Goal: Task Accomplishment & Management: Use online tool/utility

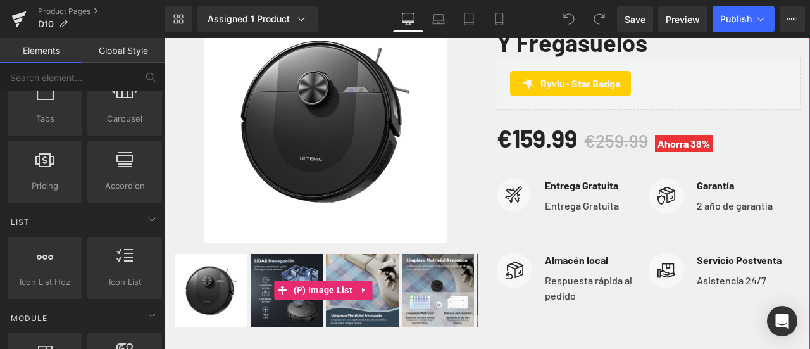
scroll to position [316, 0]
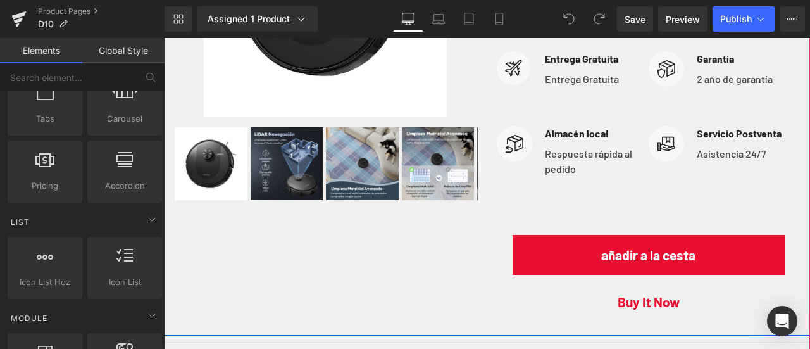
click at [272, 250] on div "Sale Off (P) Image" at bounding box center [487, 94] width 646 height 481
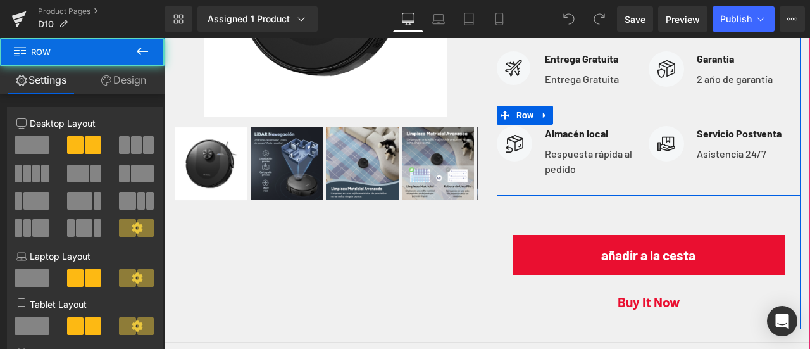
click at [662, 191] on div "Image Almacén local Text Block Respuesta rápida al pedido Text Block Icon List …" at bounding box center [649, 151] width 304 height 90
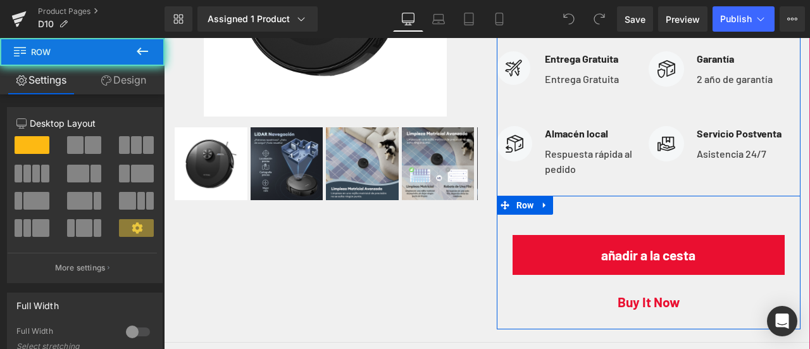
click at [644, 218] on div "añadir a la cesta (P) Cart Button Buy it now (P) Dynamic Checkout Button" at bounding box center [649, 269] width 304 height 108
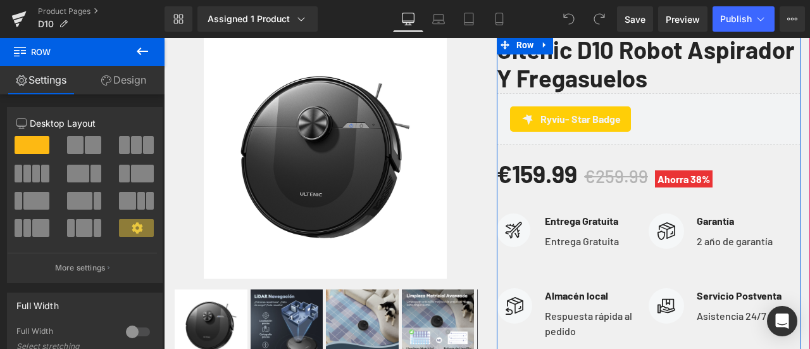
scroll to position [127, 0]
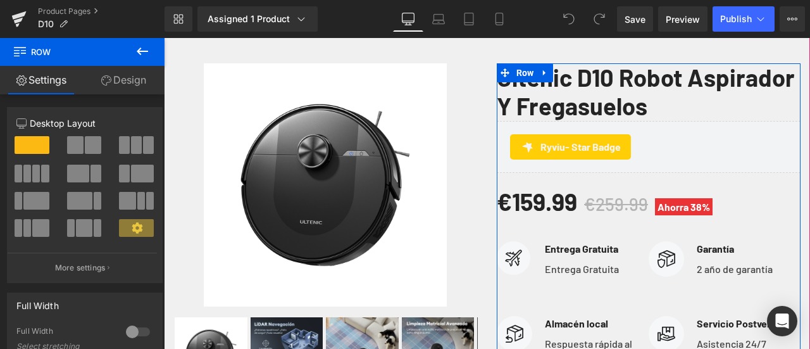
click at [670, 160] on div "Ryviu - Star Badge Ryviu" at bounding box center [649, 147] width 304 height 52
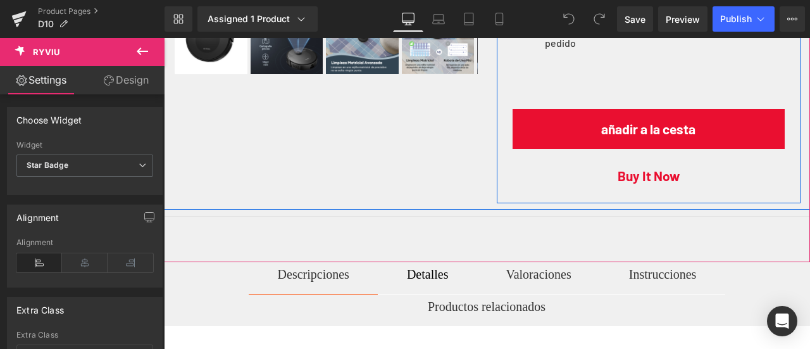
scroll to position [443, 0]
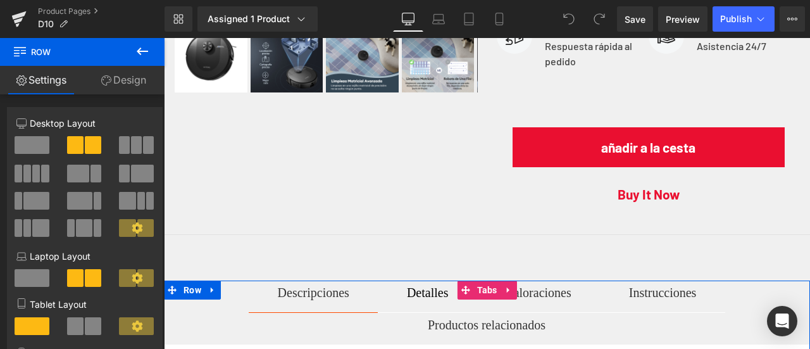
scroll to position [380, 0]
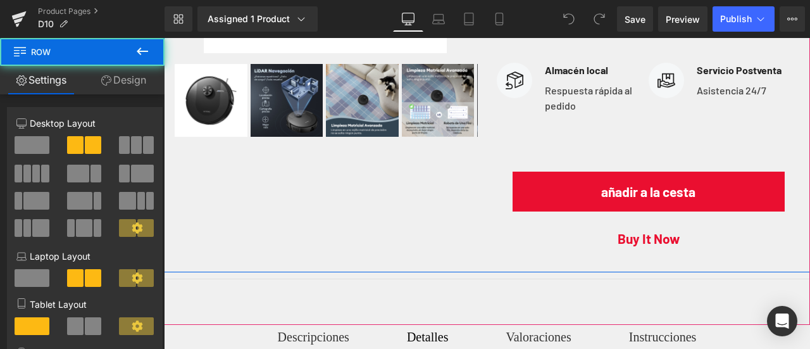
click at [399, 222] on div "Sale Off (P) Image" at bounding box center [487, 31] width 646 height 481
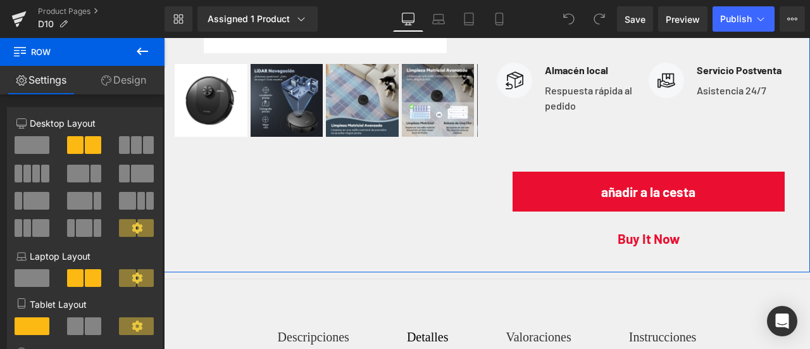
click at [119, 91] on link "Design" at bounding box center [123, 80] width 82 height 28
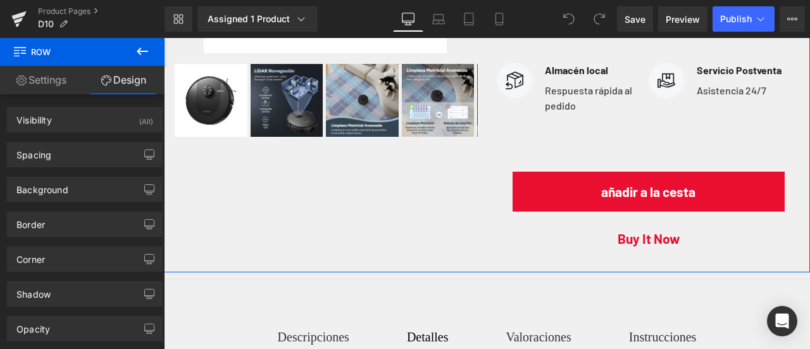
click at [47, 81] on link "Settings" at bounding box center [41, 80] width 82 height 28
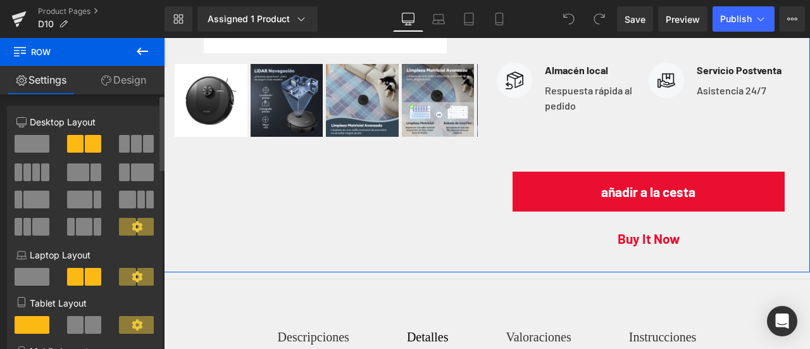
scroll to position [0, 0]
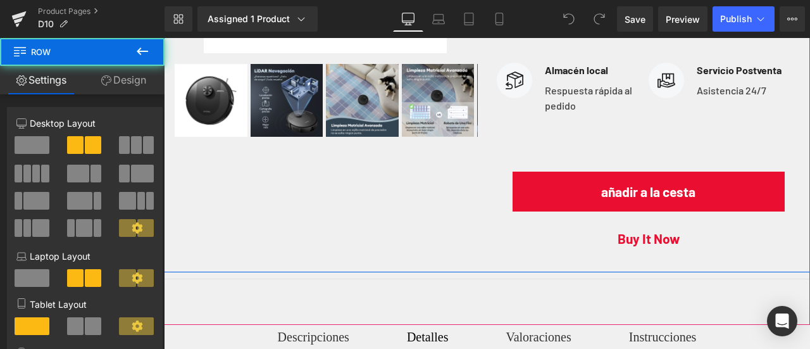
click at [246, 211] on div "Sale Off (P) Image" at bounding box center [487, 31] width 646 height 481
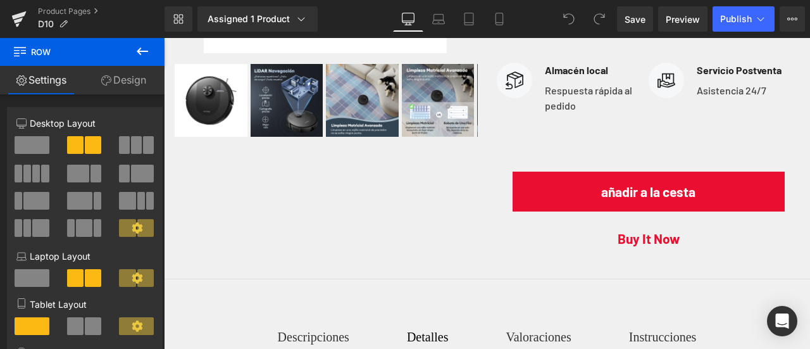
click at [139, 51] on icon at bounding box center [142, 51] width 11 height 8
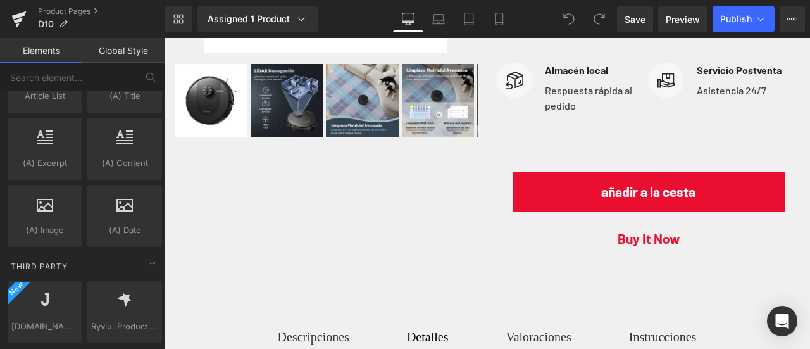
scroll to position [2517, 0]
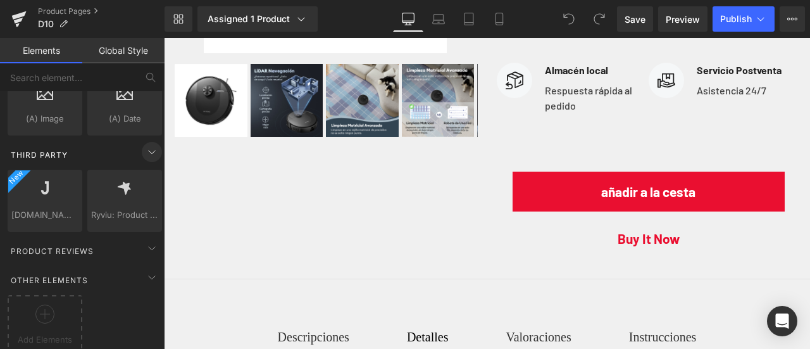
click at [149, 144] on icon at bounding box center [151, 151] width 15 height 15
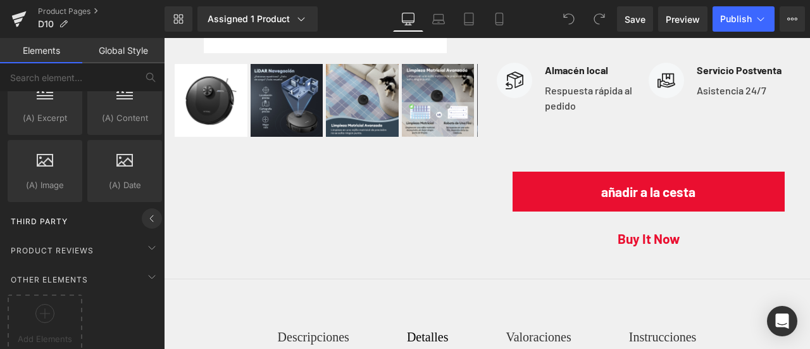
click at [144, 211] on icon at bounding box center [151, 218] width 15 height 15
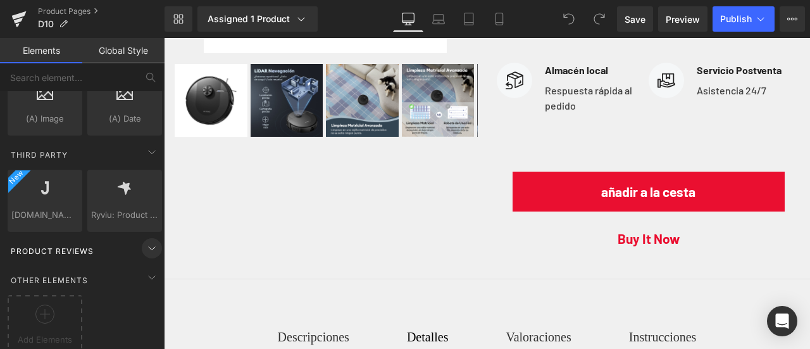
click at [148, 241] on icon at bounding box center [151, 248] width 15 height 15
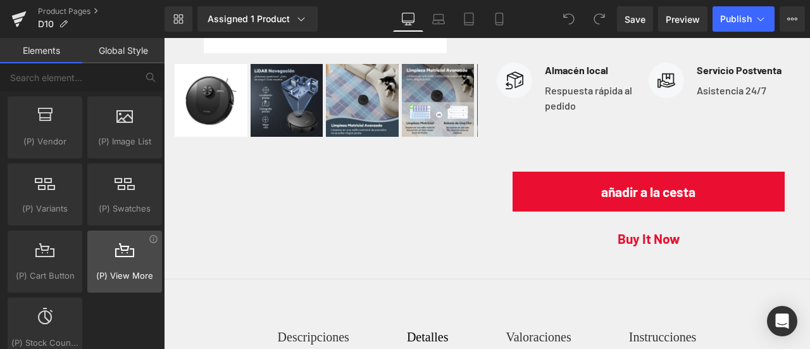
scroll to position [1124, 0]
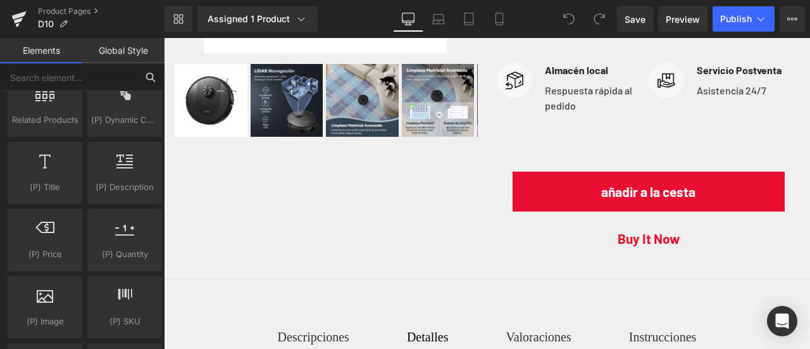
click at [80, 84] on input "text" at bounding box center [68, 77] width 137 height 28
type input "K"
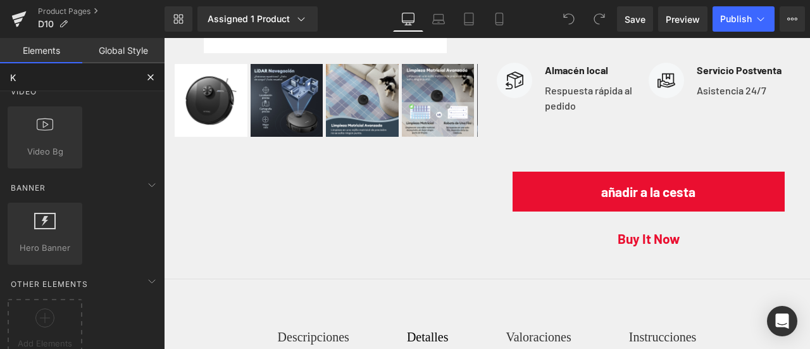
scroll to position [486, 0]
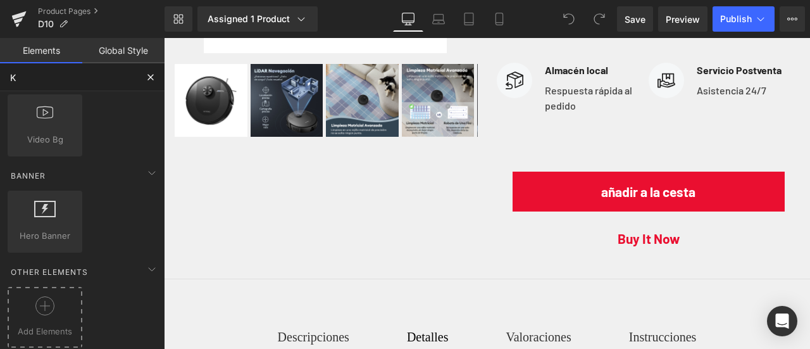
click at [66, 299] on div at bounding box center [45, 310] width 68 height 28
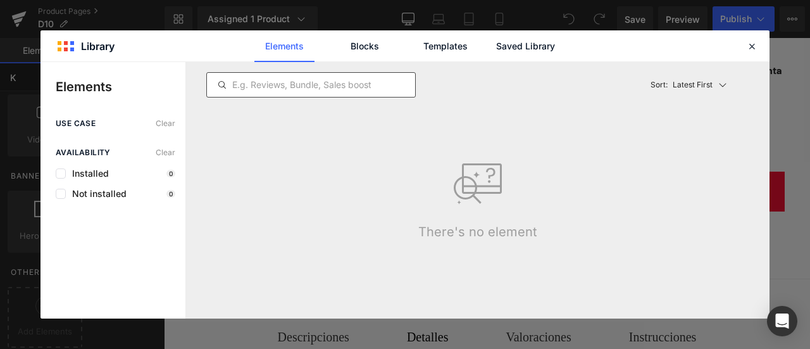
type input "K"
click at [323, 85] on input "text" at bounding box center [311, 84] width 208 height 15
type input "K"
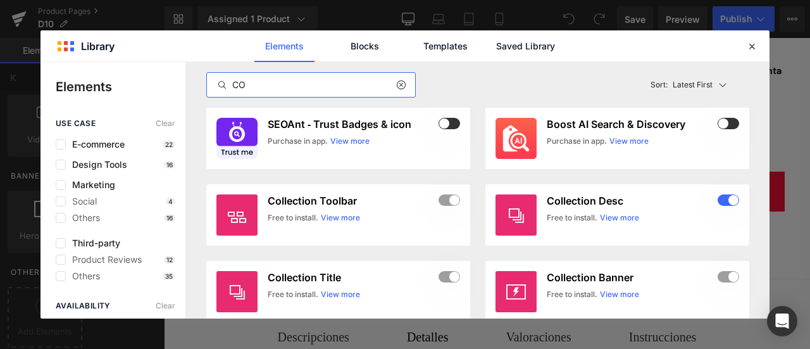
type input "C"
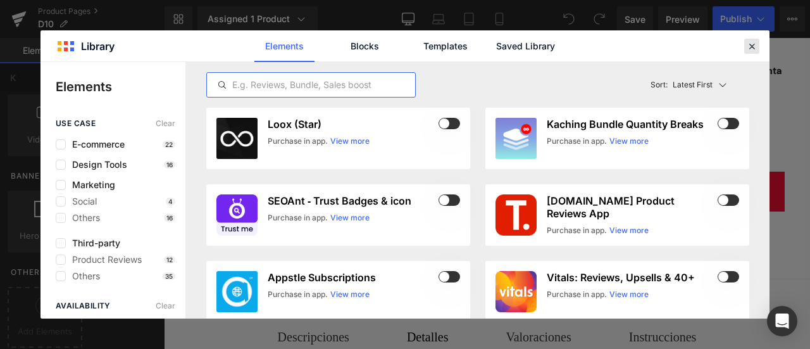
click at [756, 42] on icon at bounding box center [751, 46] width 11 height 11
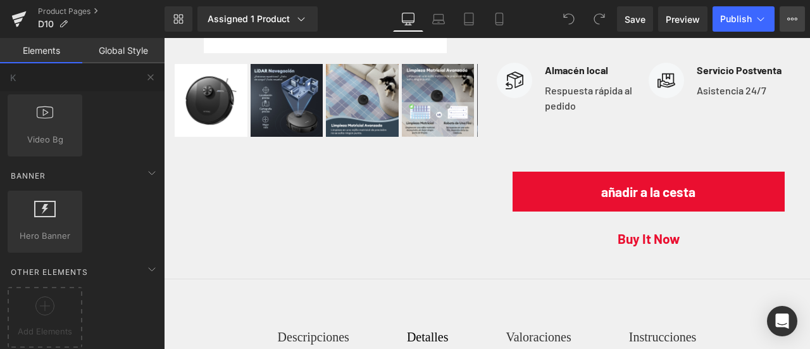
click at [785, 22] on button "View Live Page View with current Template Save Template to Library Schedule Pub…" at bounding box center [792, 18] width 25 height 25
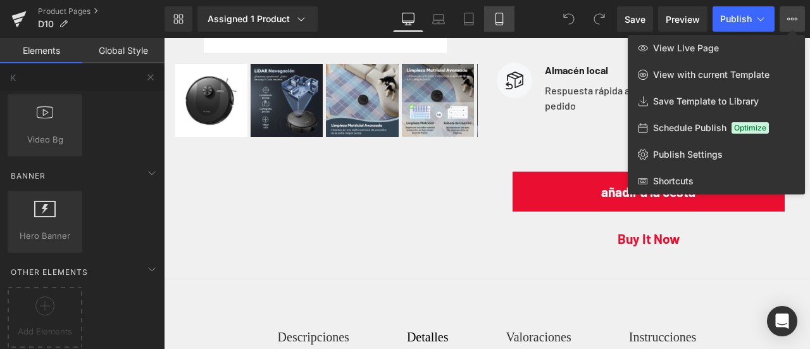
click at [498, 21] on icon at bounding box center [499, 19] width 13 height 13
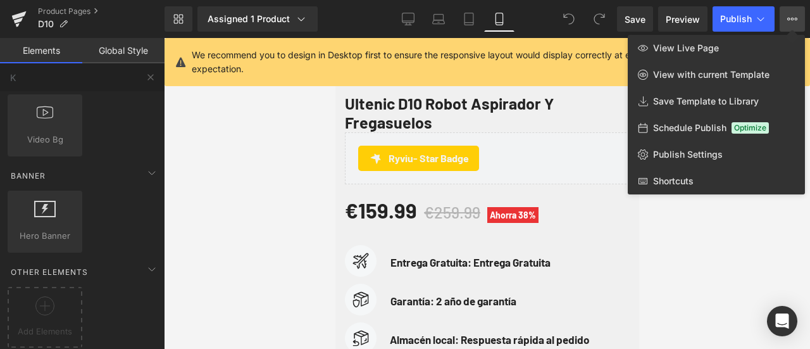
scroll to position [392, 0]
click at [584, 161] on div at bounding box center [487, 193] width 646 height 311
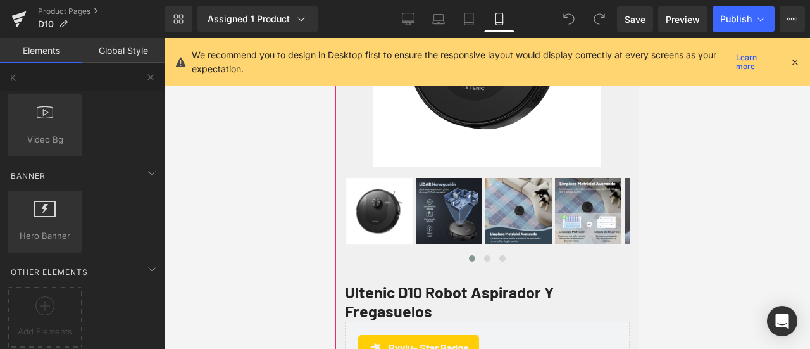
scroll to position [203, 0]
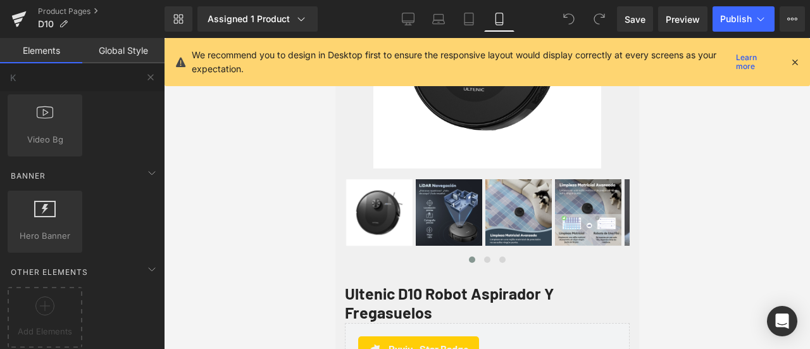
click at [794, 60] on icon at bounding box center [794, 61] width 11 height 11
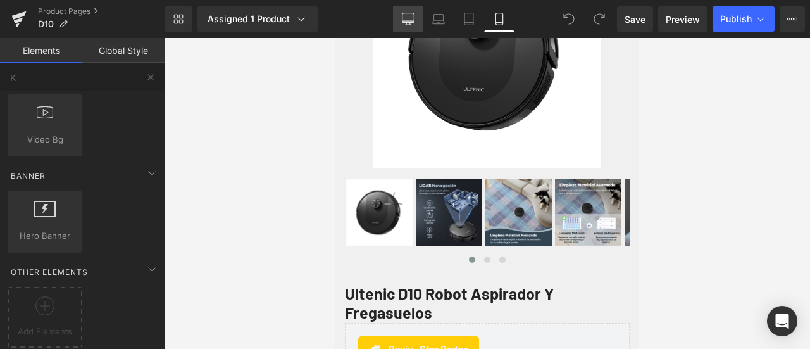
click at [422, 15] on link "Desktop" at bounding box center [408, 18] width 30 height 25
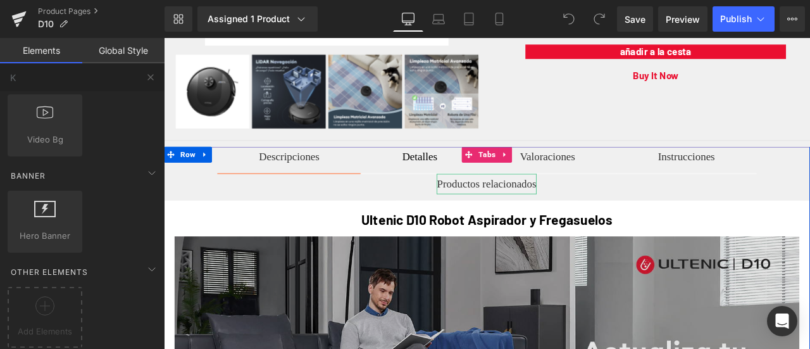
scroll to position [353, 0]
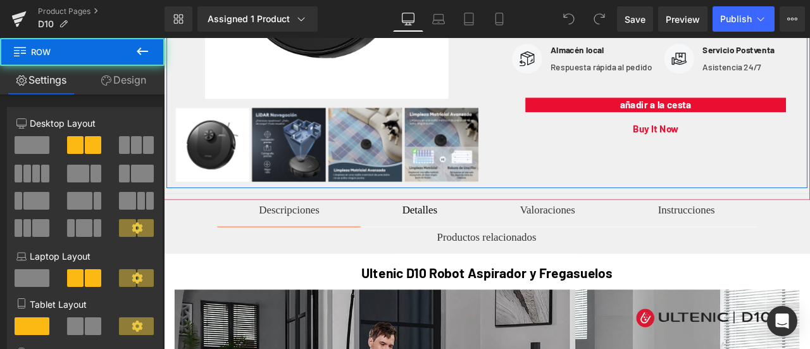
click at [565, 201] on div "Sale Off (P) Image" at bounding box center [547, 9] width 760 height 413
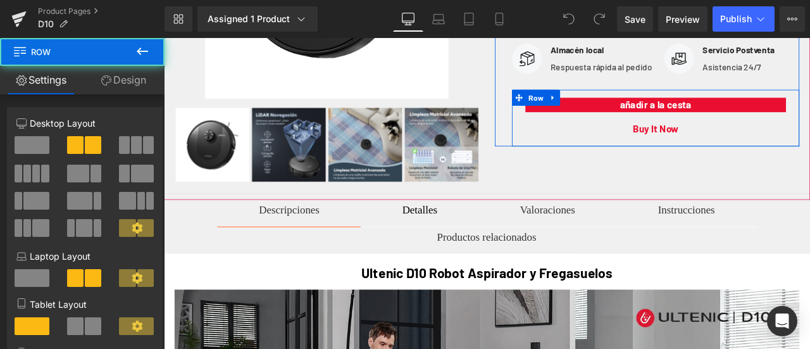
click at [577, 166] on div at bounding box center [736, 164] width 361 height 3
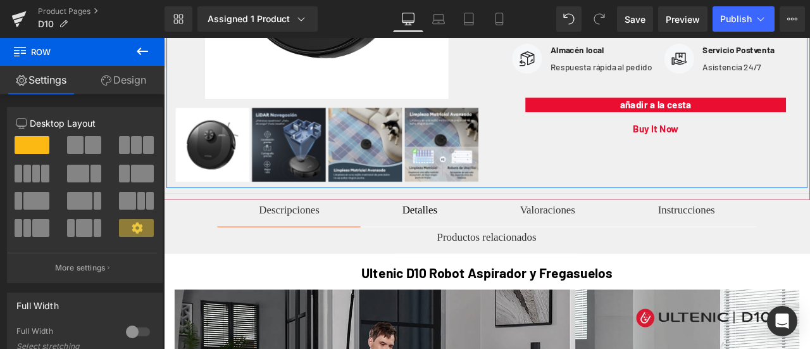
click at [565, 194] on div "Sale Off (P) Image" at bounding box center [547, 9] width 760 height 413
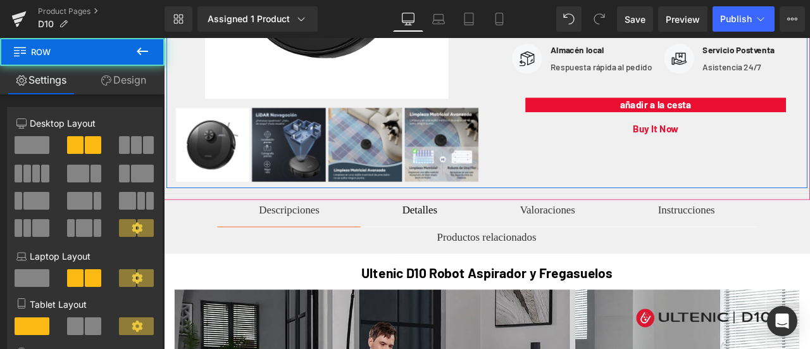
click at [565, 194] on div "Sale Off (P) Image" at bounding box center [547, 9] width 760 height 413
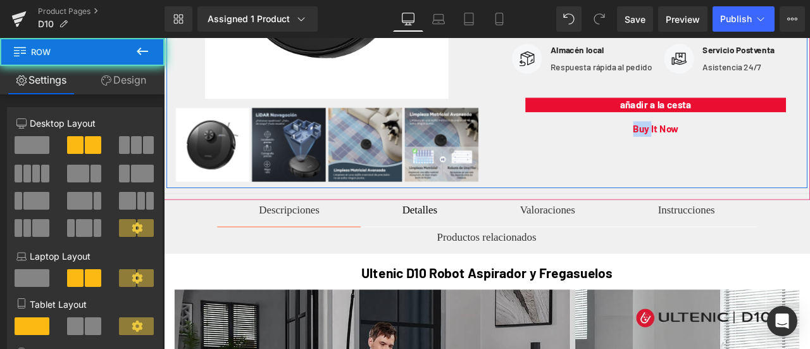
click at [565, 194] on div "Sale Off (P) Image" at bounding box center [547, 9] width 760 height 413
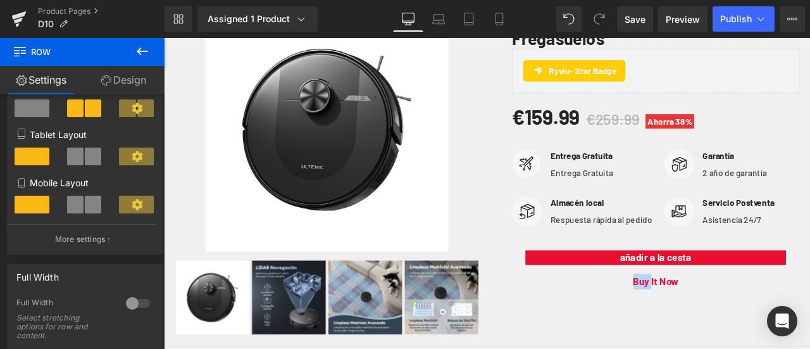
scroll to position [163, 0]
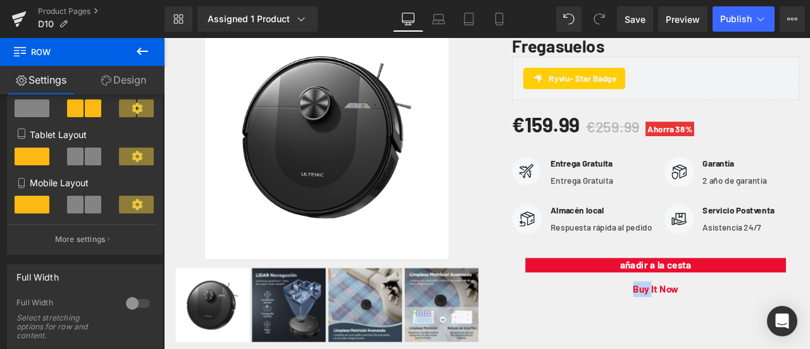
click at [420, 190] on img at bounding box center [357, 155] width 289 height 289
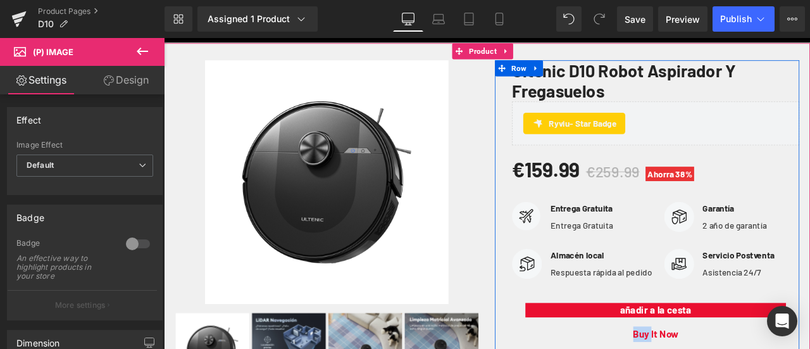
scroll to position [37, 0]
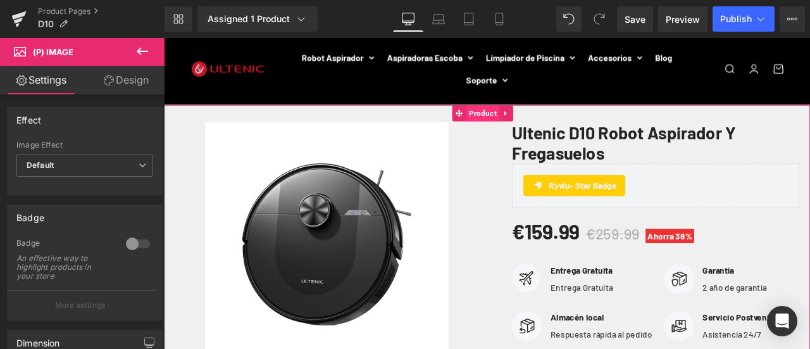
click at [539, 124] on span "Product" at bounding box center [541, 127] width 39 height 19
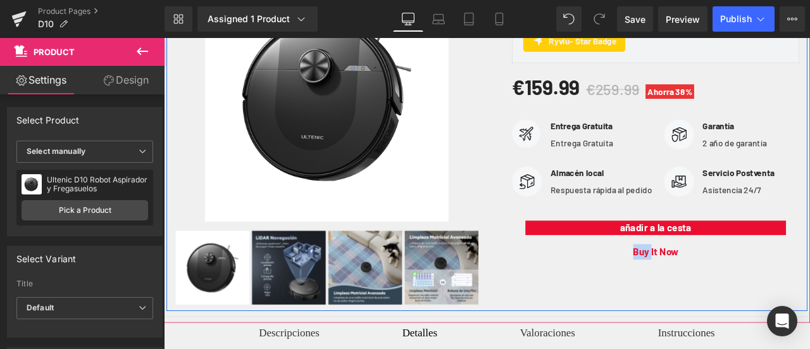
scroll to position [100, 0]
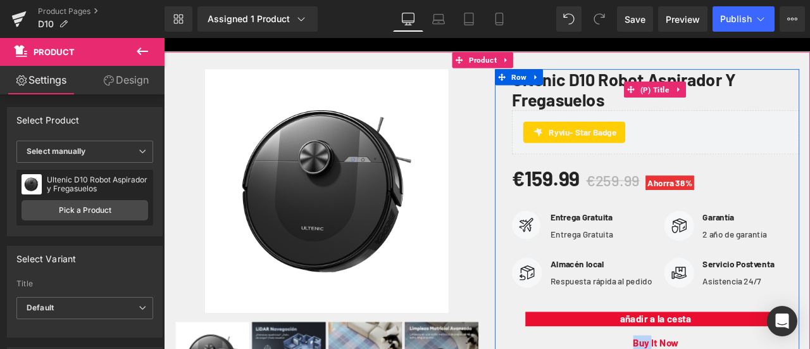
click at [684, 91] on link "Ultenic D10 Robot Aspirador y Fregasuelos" at bounding box center [747, 99] width 341 height 49
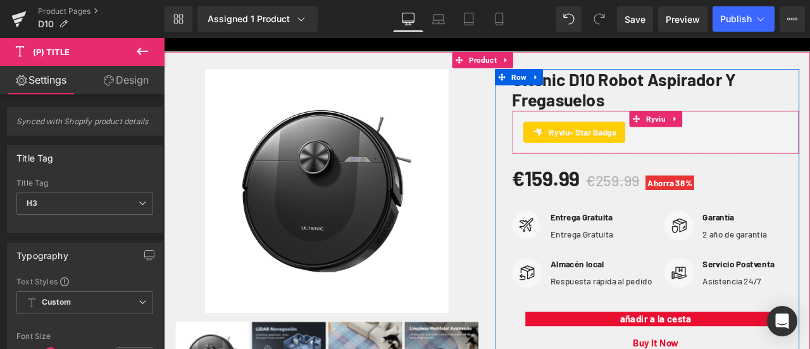
click at [739, 154] on div "Ryviu - Star Badge" at bounding box center [747, 149] width 314 height 25
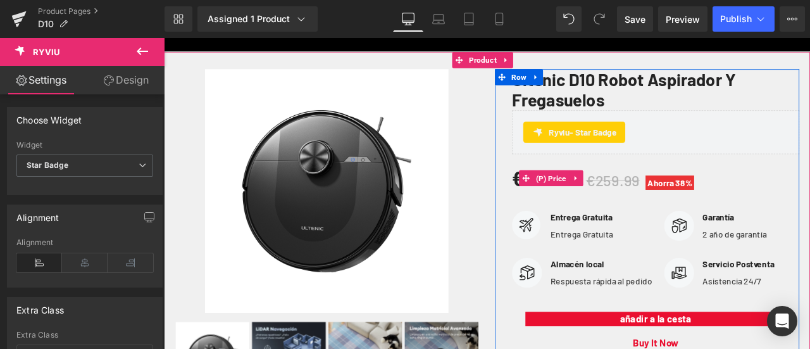
click at [667, 201] on div "€159.99 €259.99 Ahorra 38%" at bounding box center [747, 204] width 341 height 39
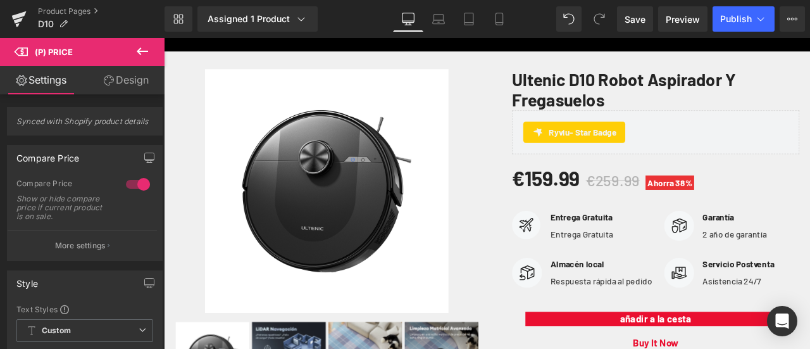
click at [151, 49] on button at bounding box center [142, 52] width 44 height 28
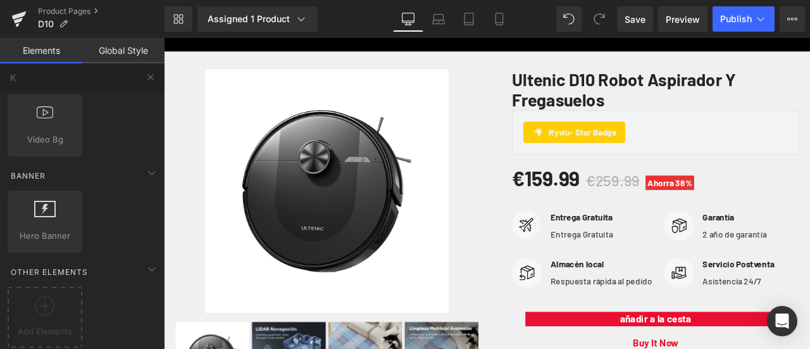
click at [121, 58] on link "Global Style" at bounding box center [123, 50] width 82 height 25
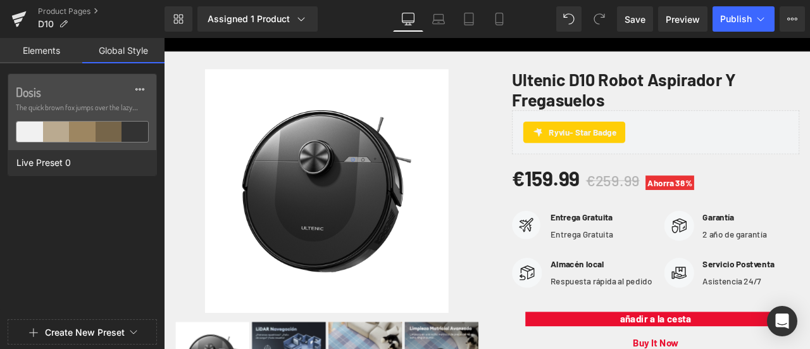
click at [23, 54] on link "Elements" at bounding box center [41, 50] width 82 height 25
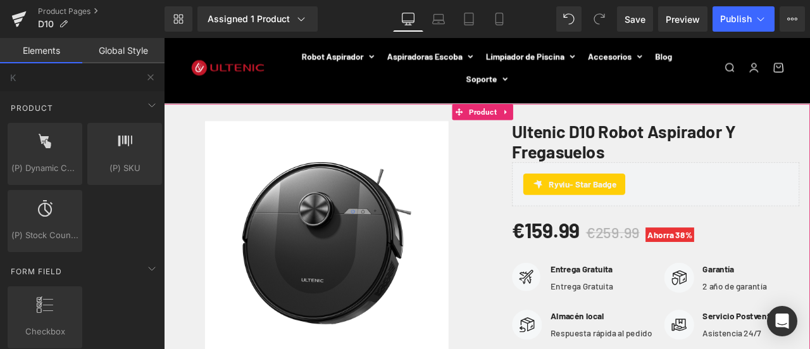
scroll to position [37, 0]
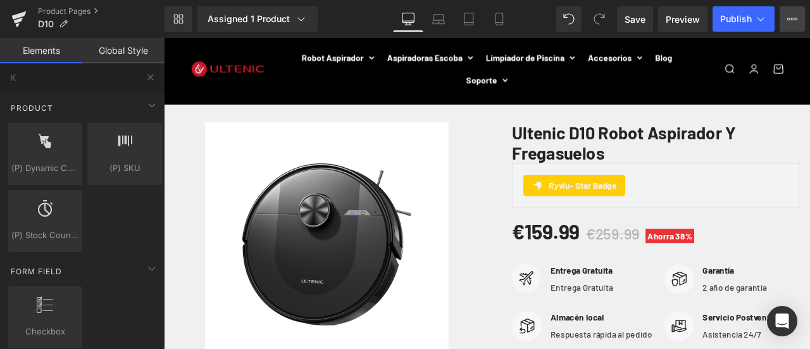
click at [790, 12] on button "View Live Page View with current Template Save Template to Library Schedule Pub…" at bounding box center [792, 18] width 25 height 25
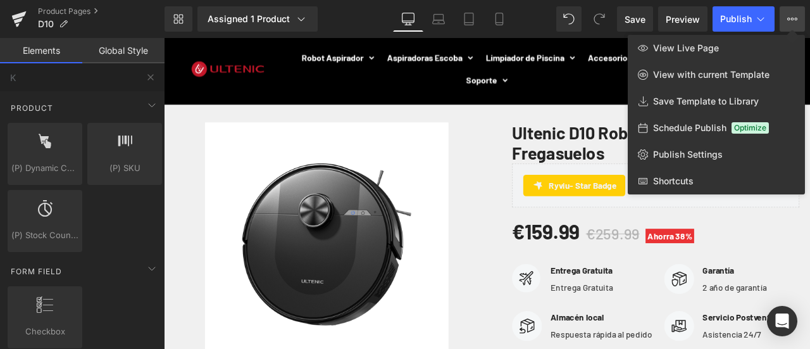
click at [473, 201] on div at bounding box center [487, 193] width 646 height 311
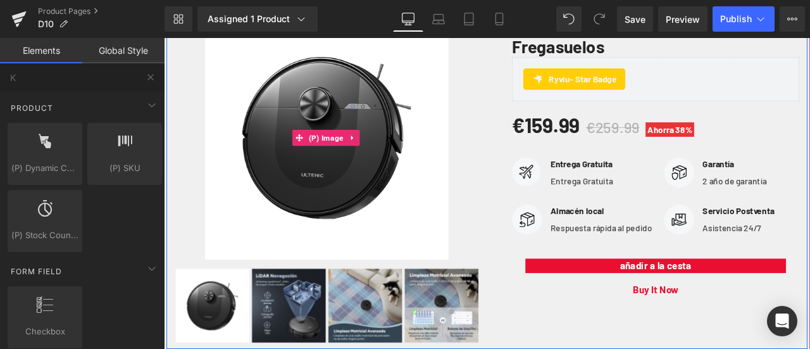
scroll to position [163, 0]
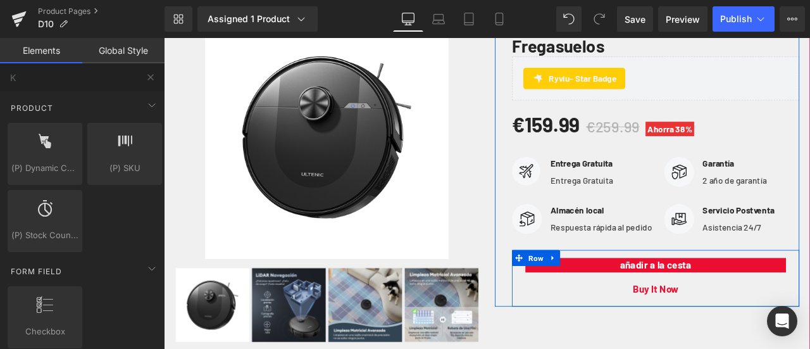
click at [642, 310] on div "añadir a la cesta (P) Cart Button Buy it now (P) Dynamic Checkout Button" at bounding box center [747, 319] width 341 height 61
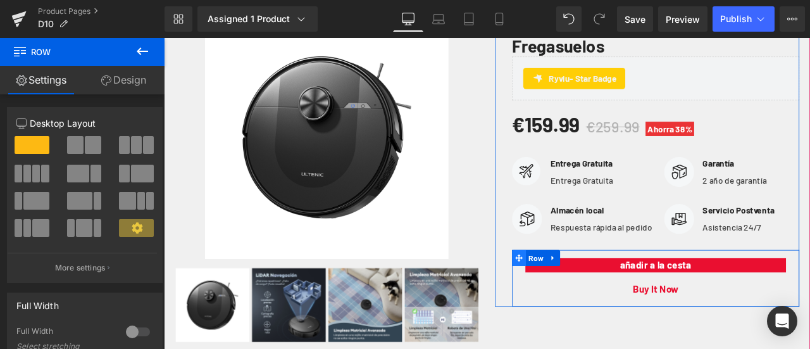
scroll to position [290, 0]
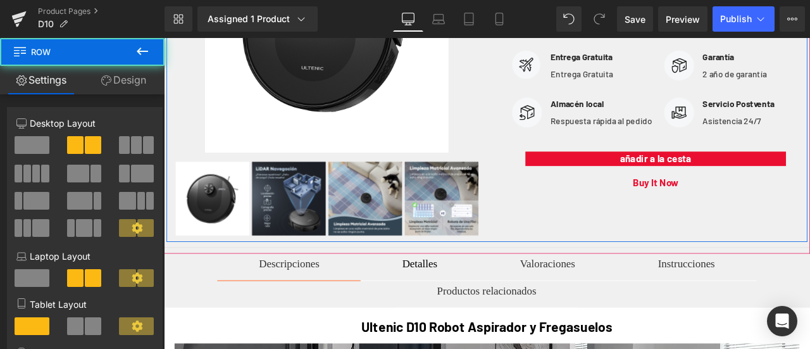
click at [637, 260] on div "Sale Off (P) Image" at bounding box center [547, 72] width 760 height 413
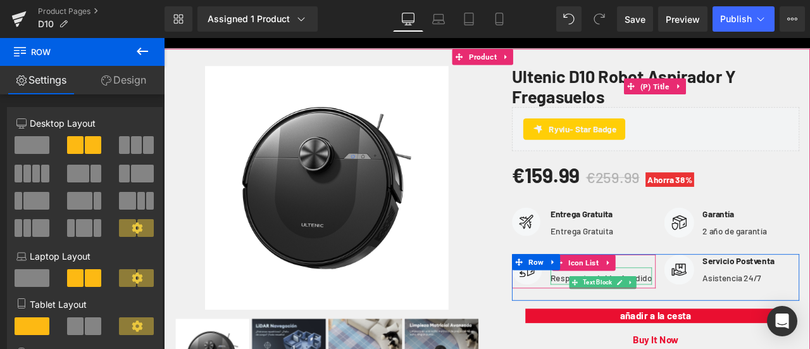
scroll to position [100, 0]
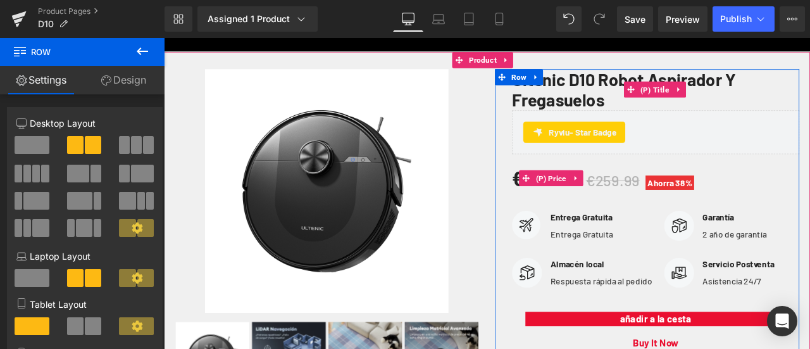
click at [586, 204] on span at bounding box center [594, 203] width 16 height 19
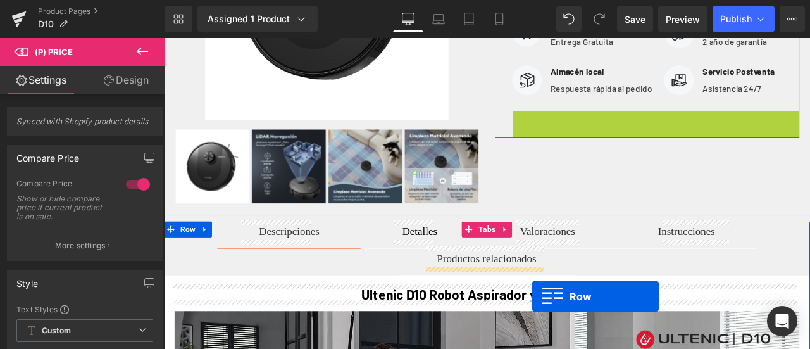
scroll to position [341, 0]
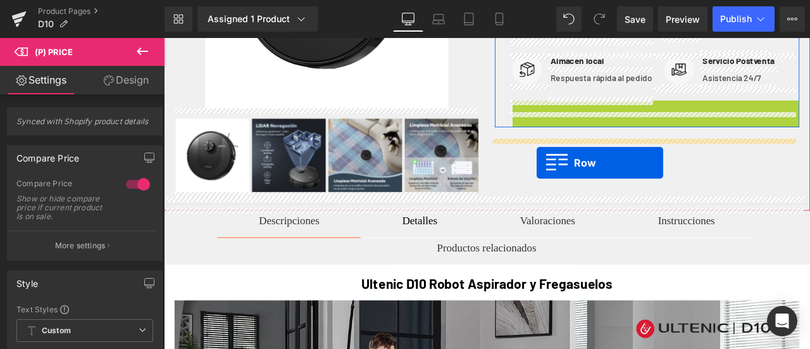
drag, startPoint x: 606, startPoint y: 313, endPoint x: 606, endPoint y: 185, distance: 127.9
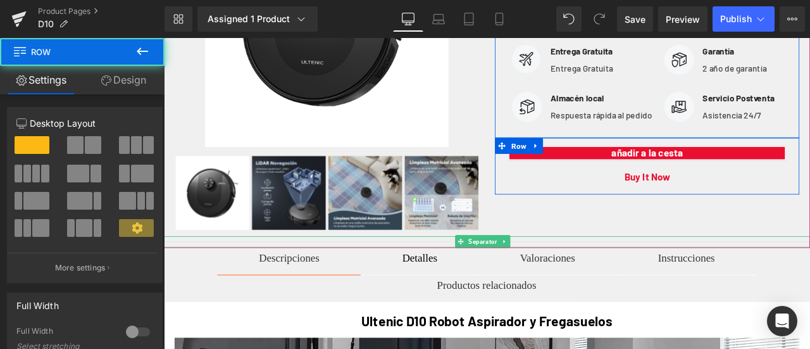
scroll to position [277, 0]
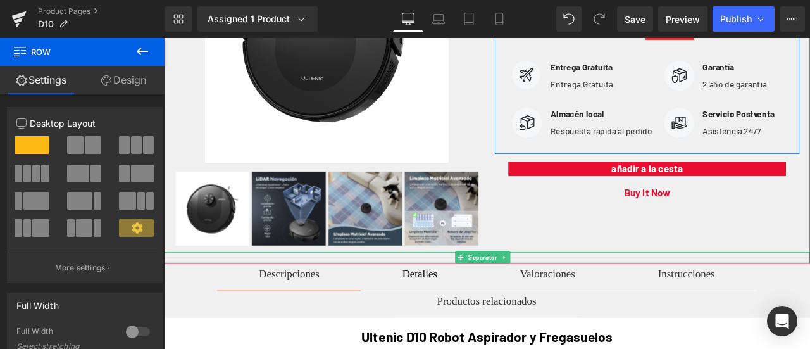
click at [727, 175] on div "Image Almacén local Text Block Respuesta rápida al pedido Text Block Icon List …" at bounding box center [747, 147] width 341 height 55
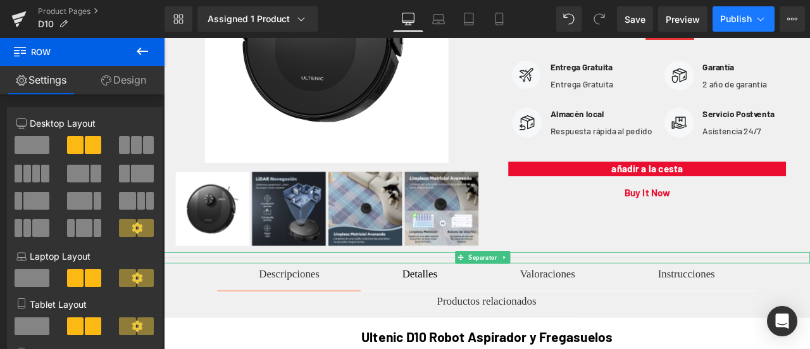
click at [758, 18] on icon at bounding box center [761, 19] width 7 height 4
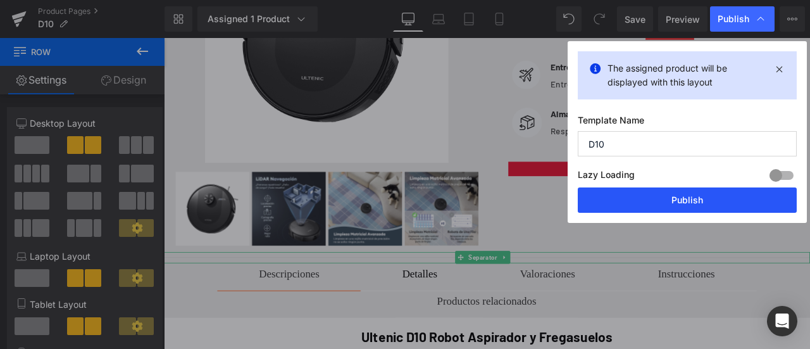
drag, startPoint x: 703, startPoint y: 198, endPoint x: 623, endPoint y: 180, distance: 82.5
click at [703, 198] on button "Publish" at bounding box center [687, 199] width 219 height 25
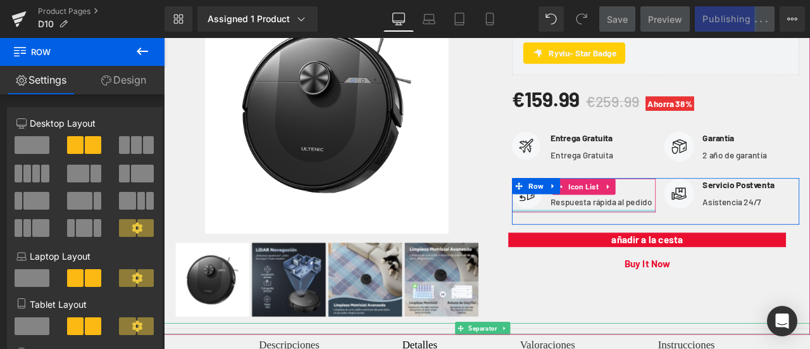
scroll to position [214, 0]
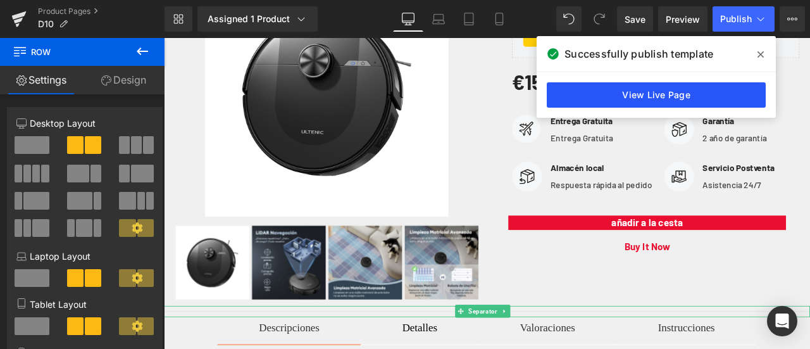
click at [656, 96] on link "View Live Page" at bounding box center [656, 94] width 219 height 25
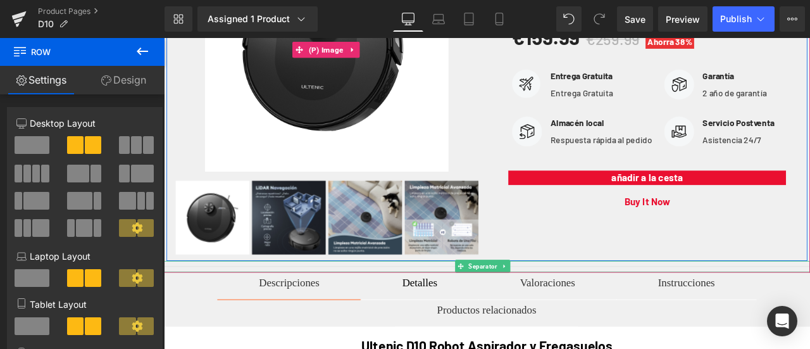
scroll to position [341, 0]
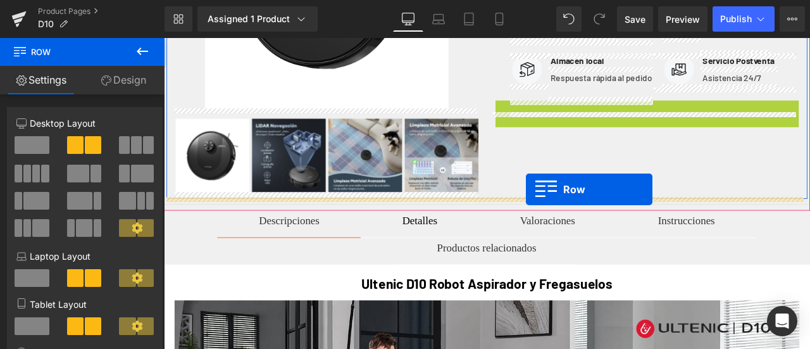
drag, startPoint x: 584, startPoint y: 132, endPoint x: 593, endPoint y: 217, distance: 85.4
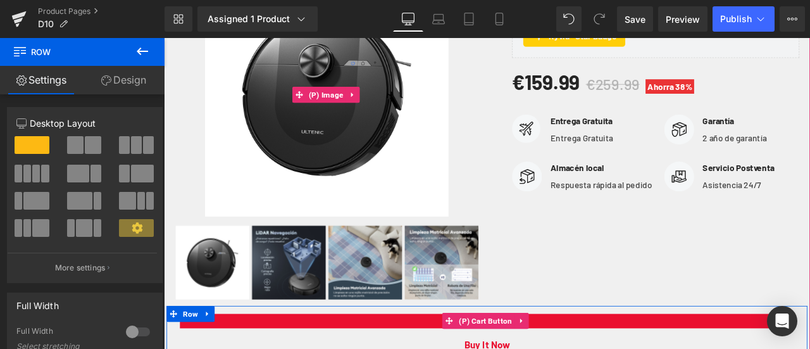
scroll to position [277, 0]
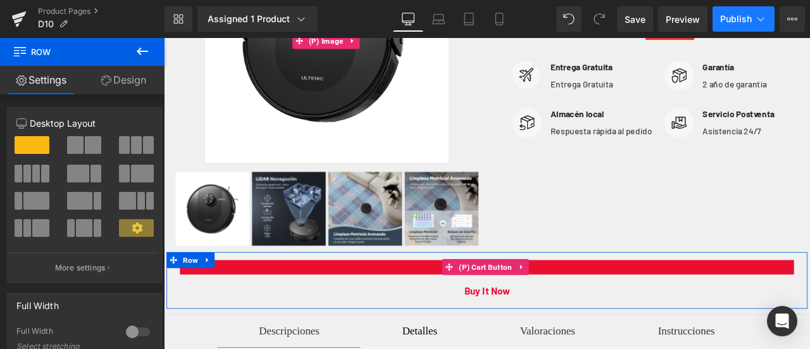
click at [752, 21] on button "Publish" at bounding box center [744, 18] width 62 height 25
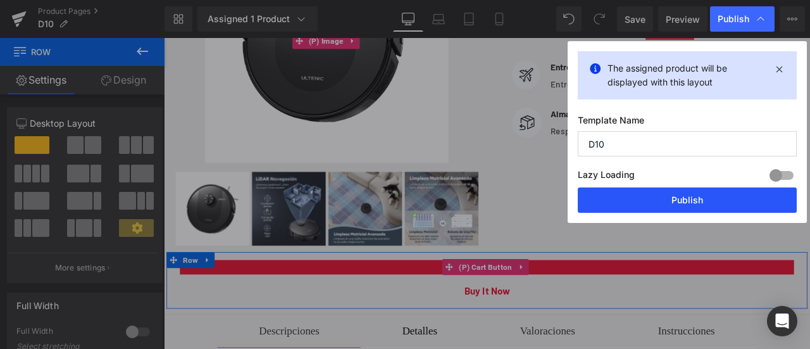
click at [704, 190] on button "Publish" at bounding box center [687, 199] width 219 height 25
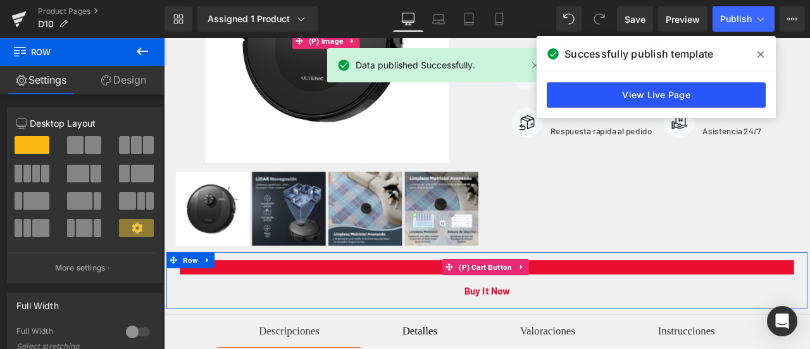
click at [703, 96] on link "View Live Page" at bounding box center [656, 94] width 219 height 25
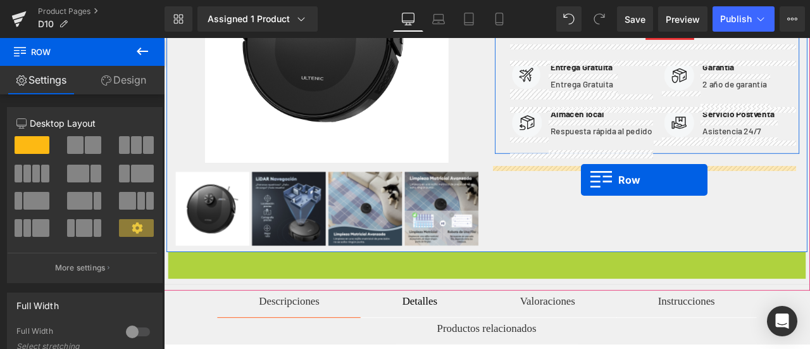
drag, startPoint x: 183, startPoint y: 298, endPoint x: 658, endPoint y: 206, distance: 484.3
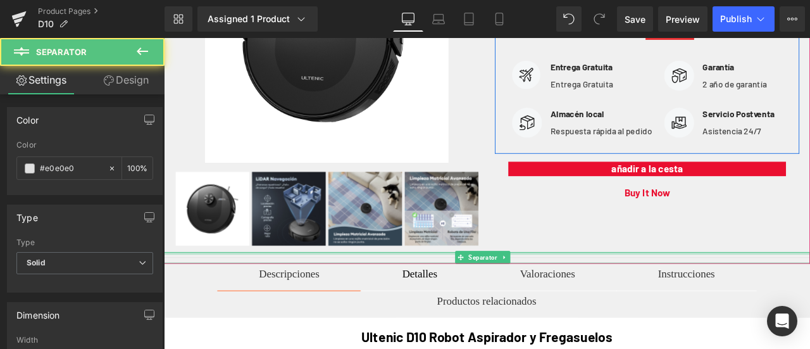
click at [384, 292] on div at bounding box center [547, 293] width 766 height 3
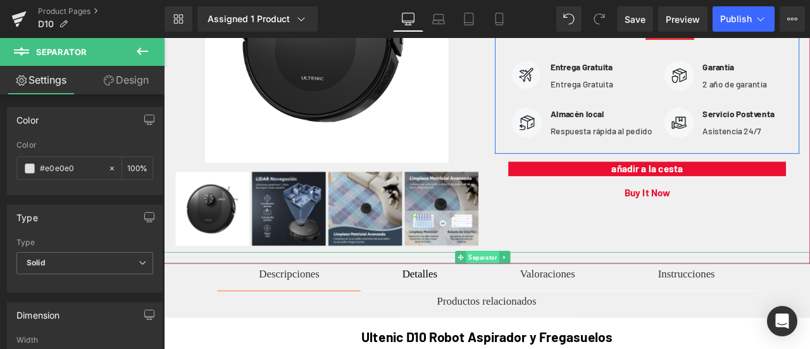
click at [552, 296] on span "Separator" at bounding box center [542, 298] width 39 height 15
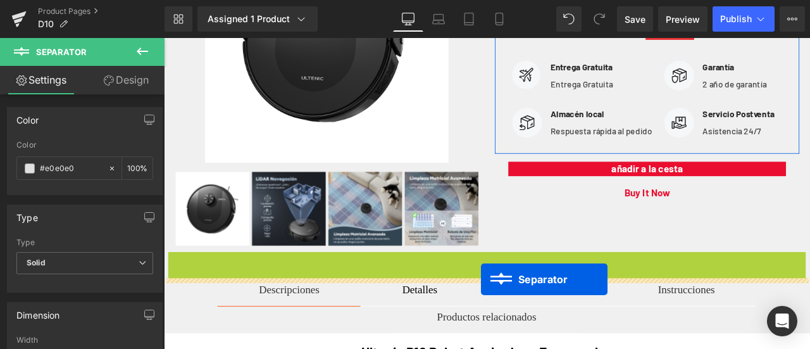
drag, startPoint x: 552, startPoint y: 296, endPoint x: 540, endPoint y: 324, distance: 30.3
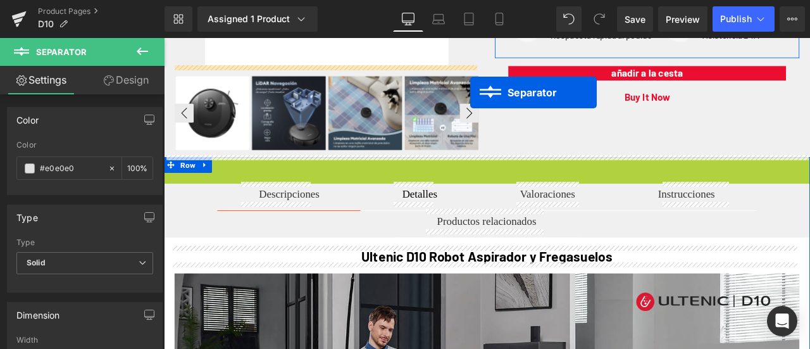
scroll to position [366, 0]
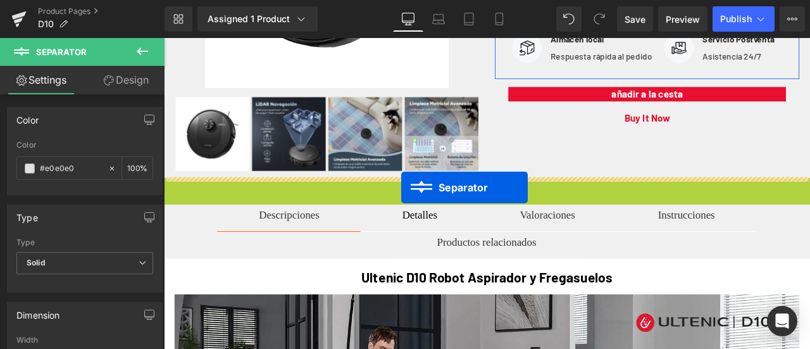
drag, startPoint x: 539, startPoint y: 298, endPoint x: 446, endPoint y: 215, distance: 124.2
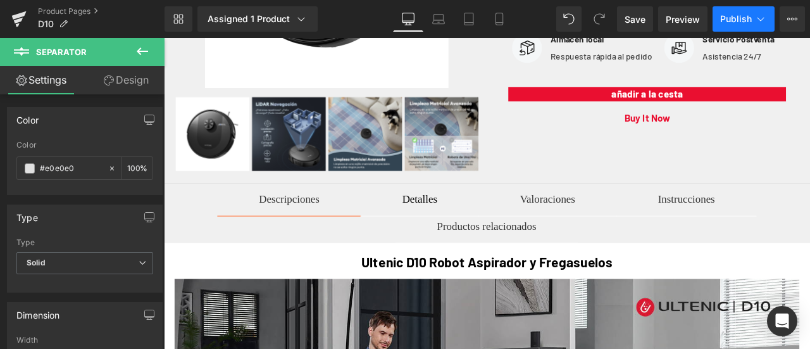
click at [734, 14] on span "Publish" at bounding box center [736, 19] width 32 height 10
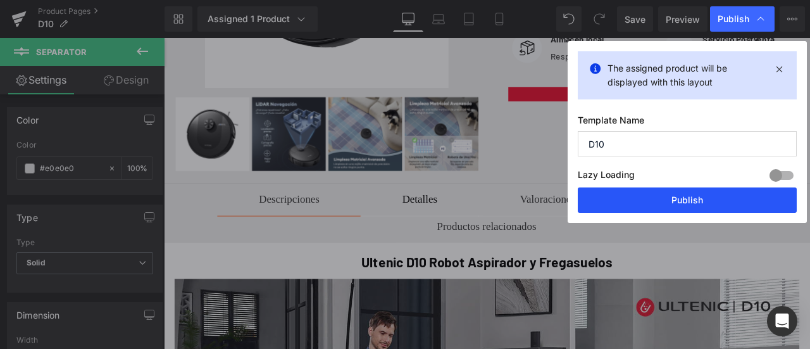
click at [681, 198] on button "Publish" at bounding box center [687, 199] width 219 height 25
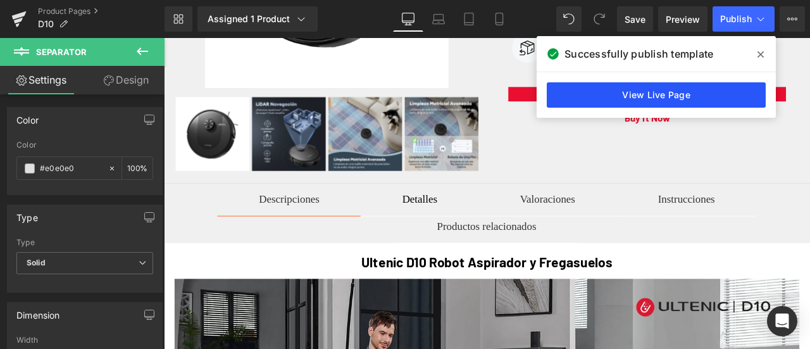
click at [648, 103] on link "View Live Page" at bounding box center [656, 94] width 219 height 25
